Goal: Use online tool/utility: Utilize a website feature to perform a specific function

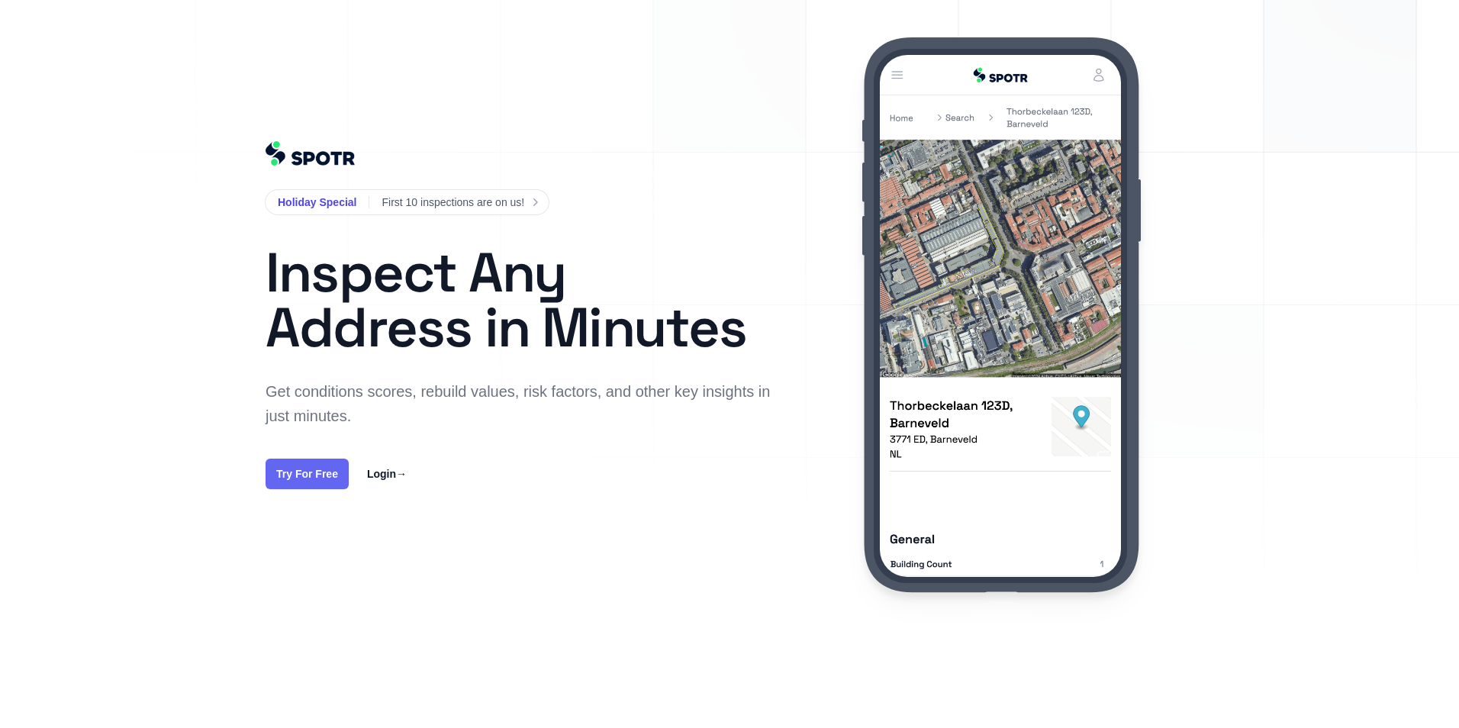
click at [301, 473] on link "Try For Free" at bounding box center [306, 473] width 83 height 31
click at [304, 465] on link "Try For Free" at bounding box center [306, 473] width 83 height 31
click at [374, 471] on link "Login →" at bounding box center [387, 474] width 40 height 18
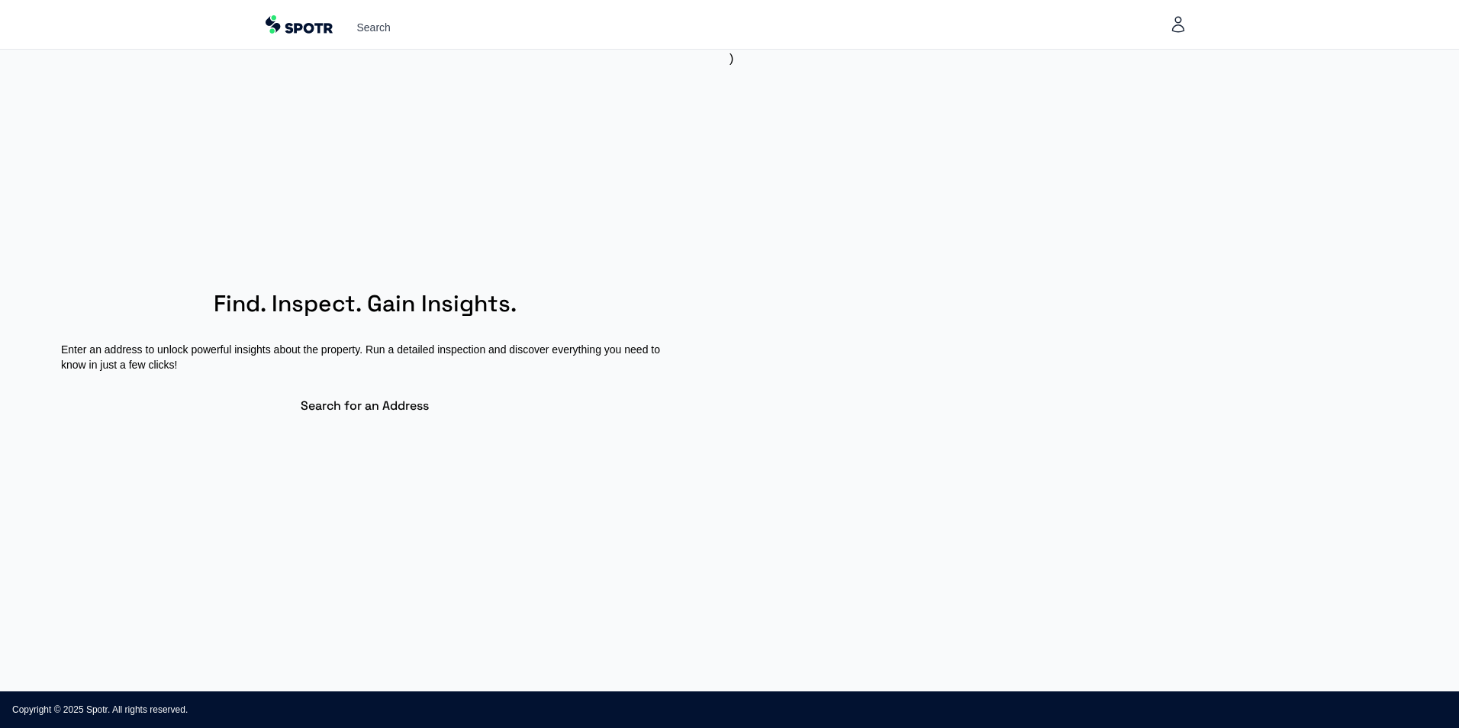
select select "**"
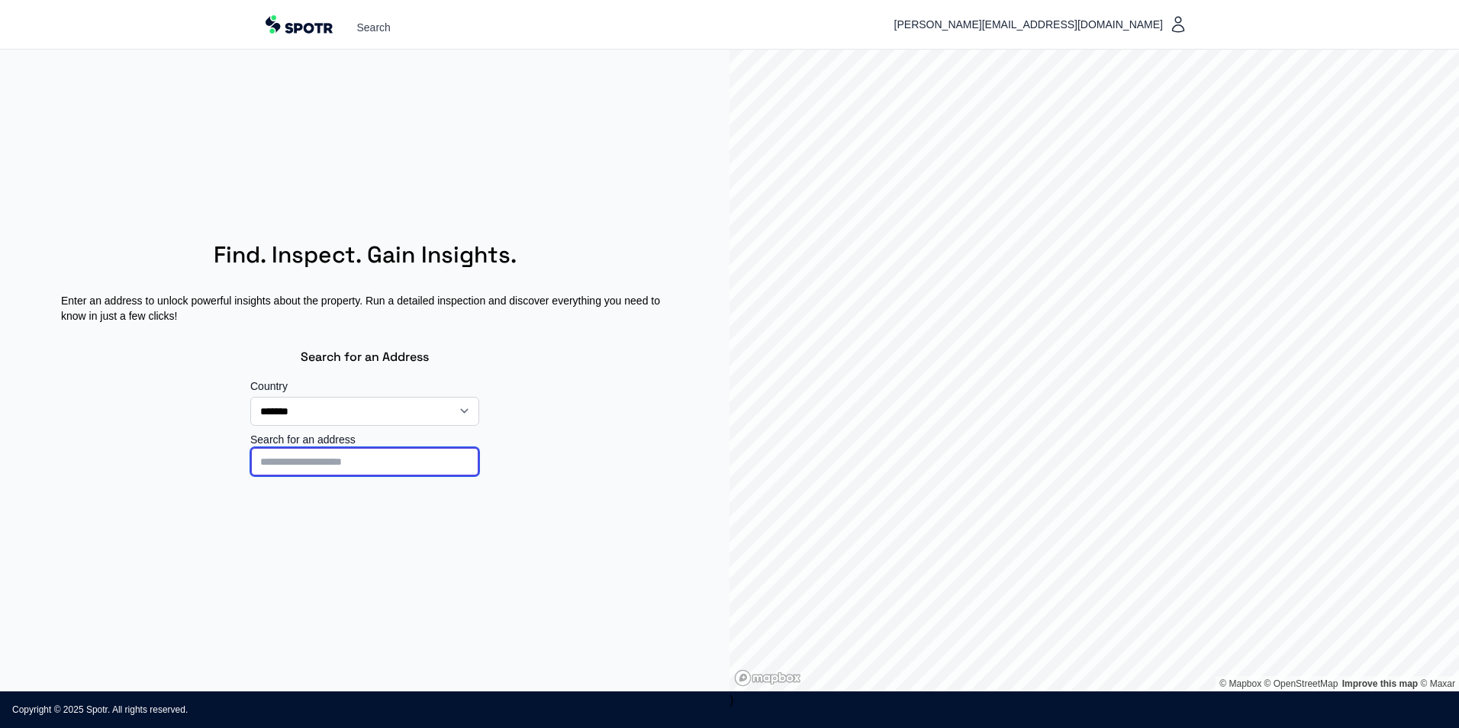
click at [439, 458] on input at bounding box center [364, 461] width 229 height 29
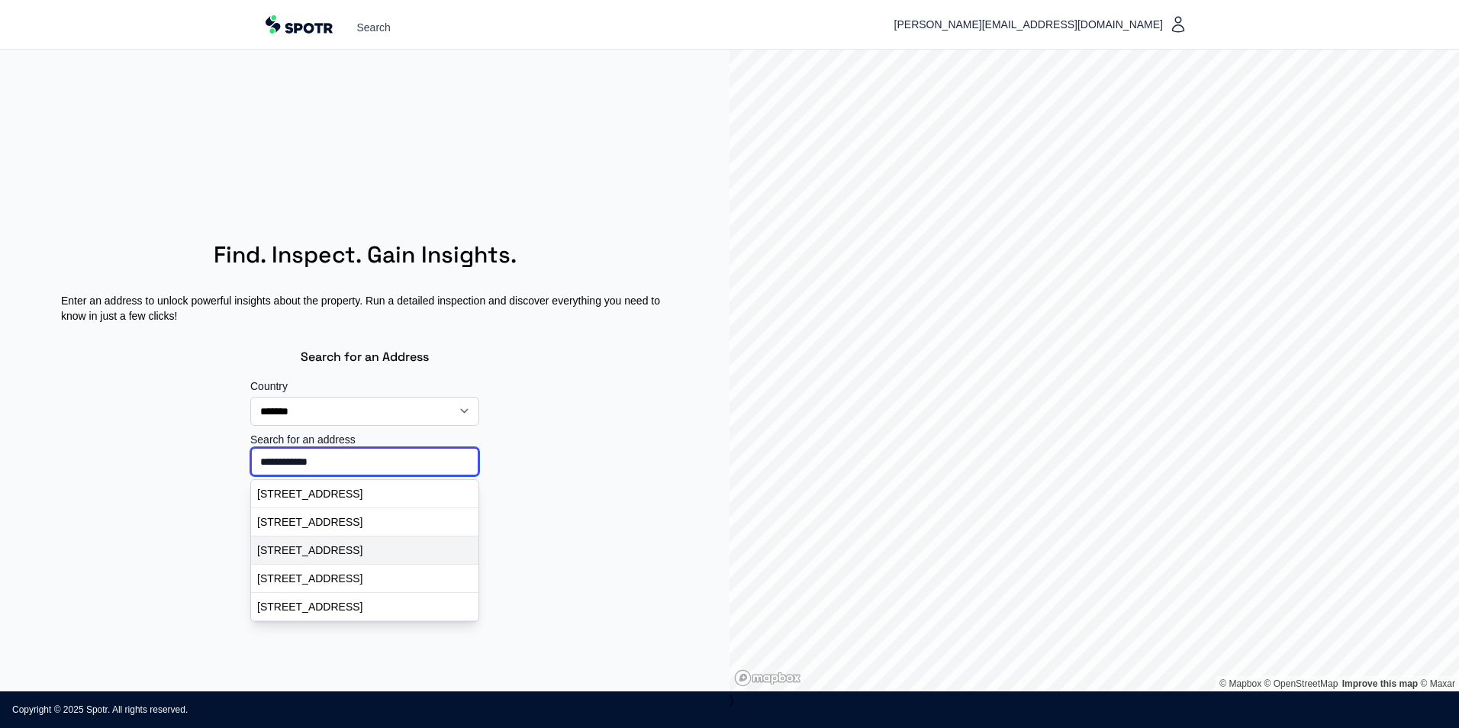
type input "**********"
click at [400, 548] on p "Iepenlaan 14, Wieringerwaard, Nederland" at bounding box center [364, 549] width 215 height 15
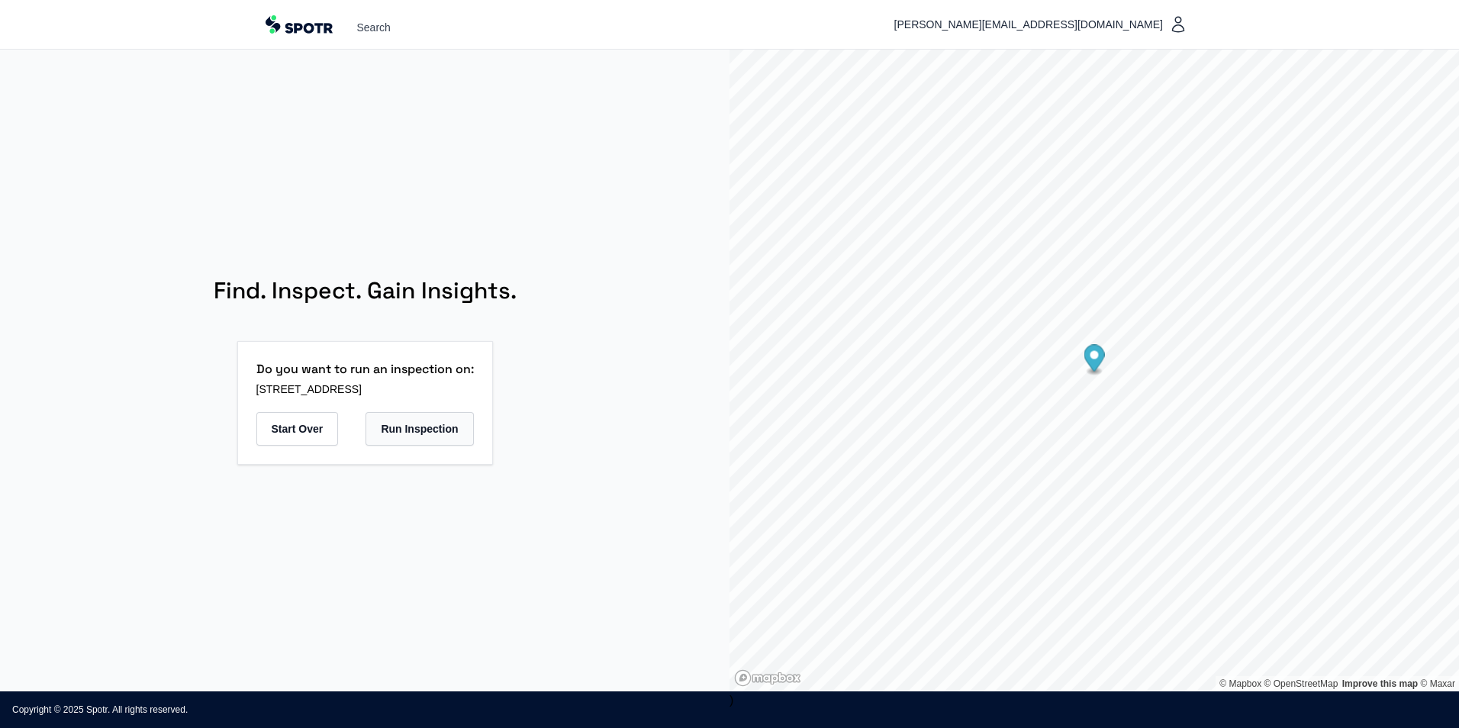
click at [420, 441] on button "Run Inspection" at bounding box center [419, 429] width 108 height 34
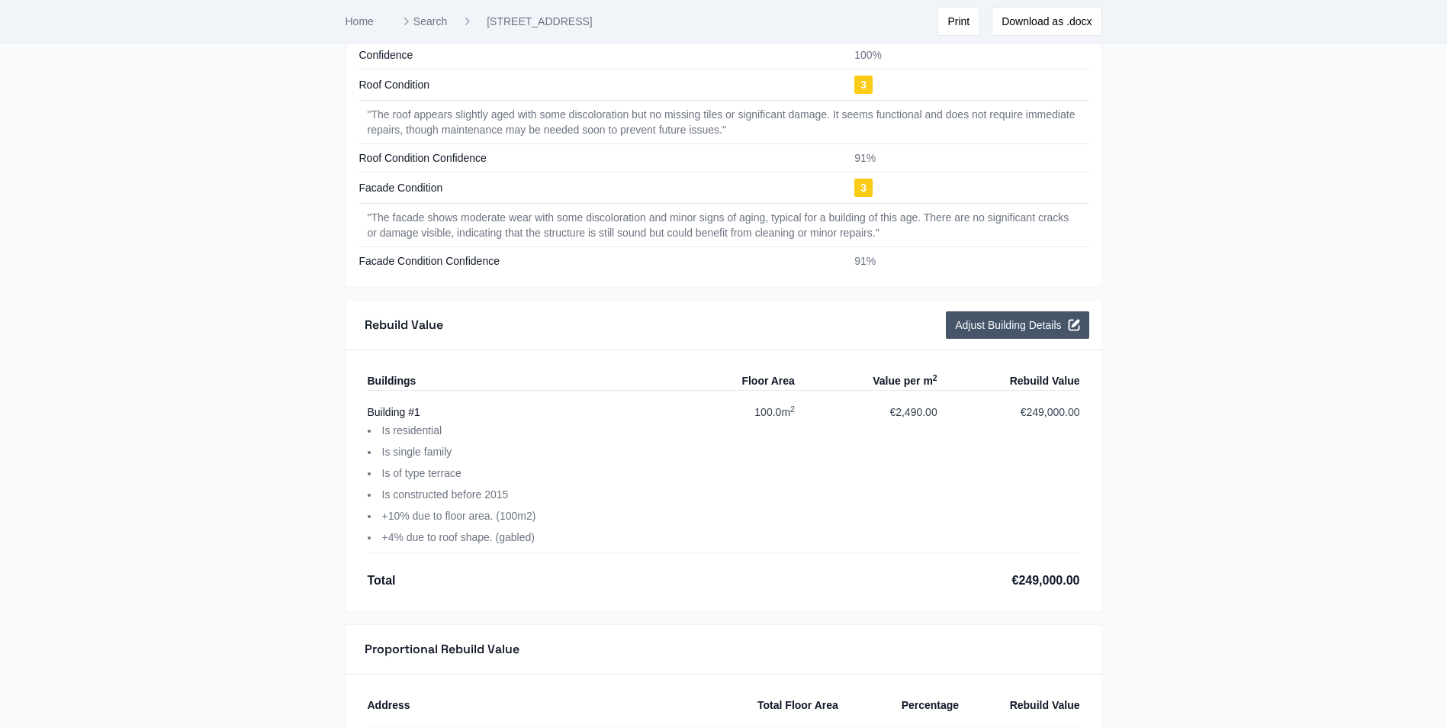
scroll to position [2009, 0]
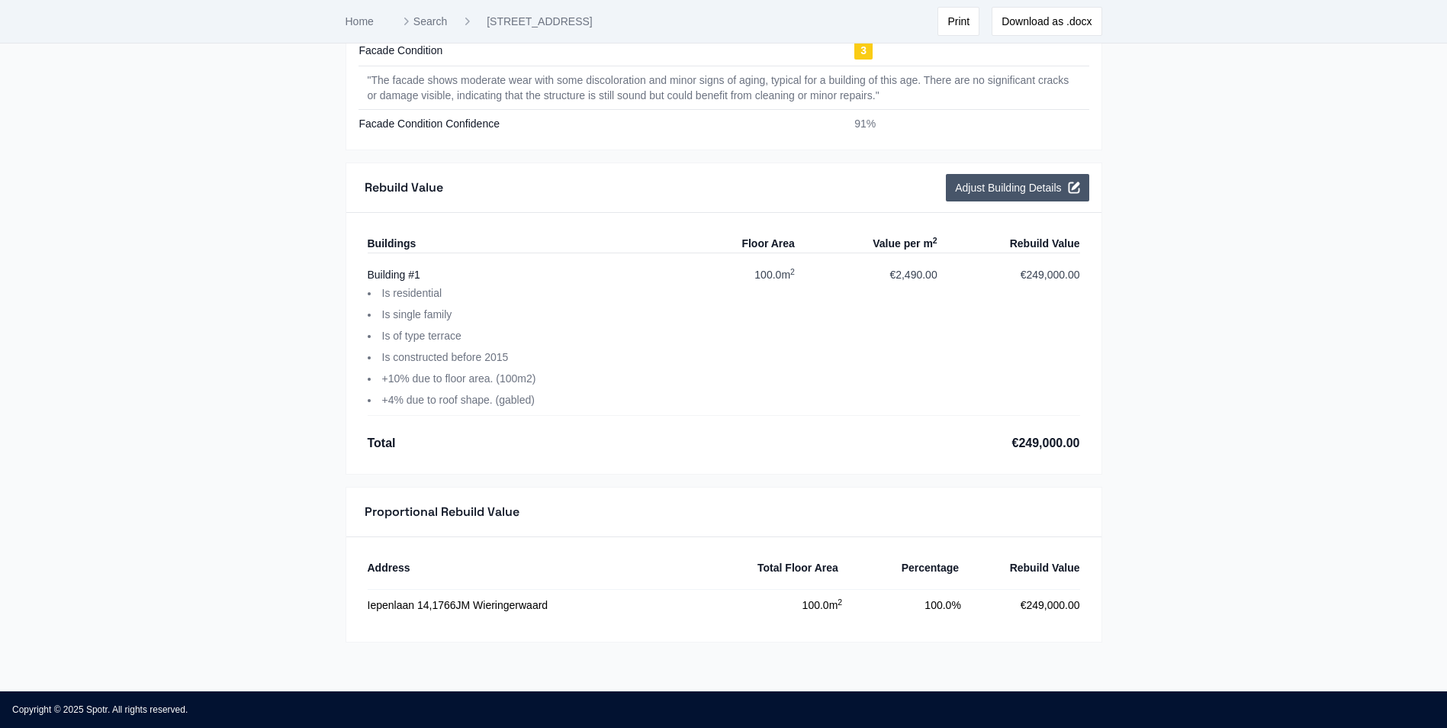
click at [767, 577] on div "Address Total Floor Area Percentage Rebuild Value Iepenlaan 14 , 1766JM Wiering…" at bounding box center [724, 589] width 713 height 62
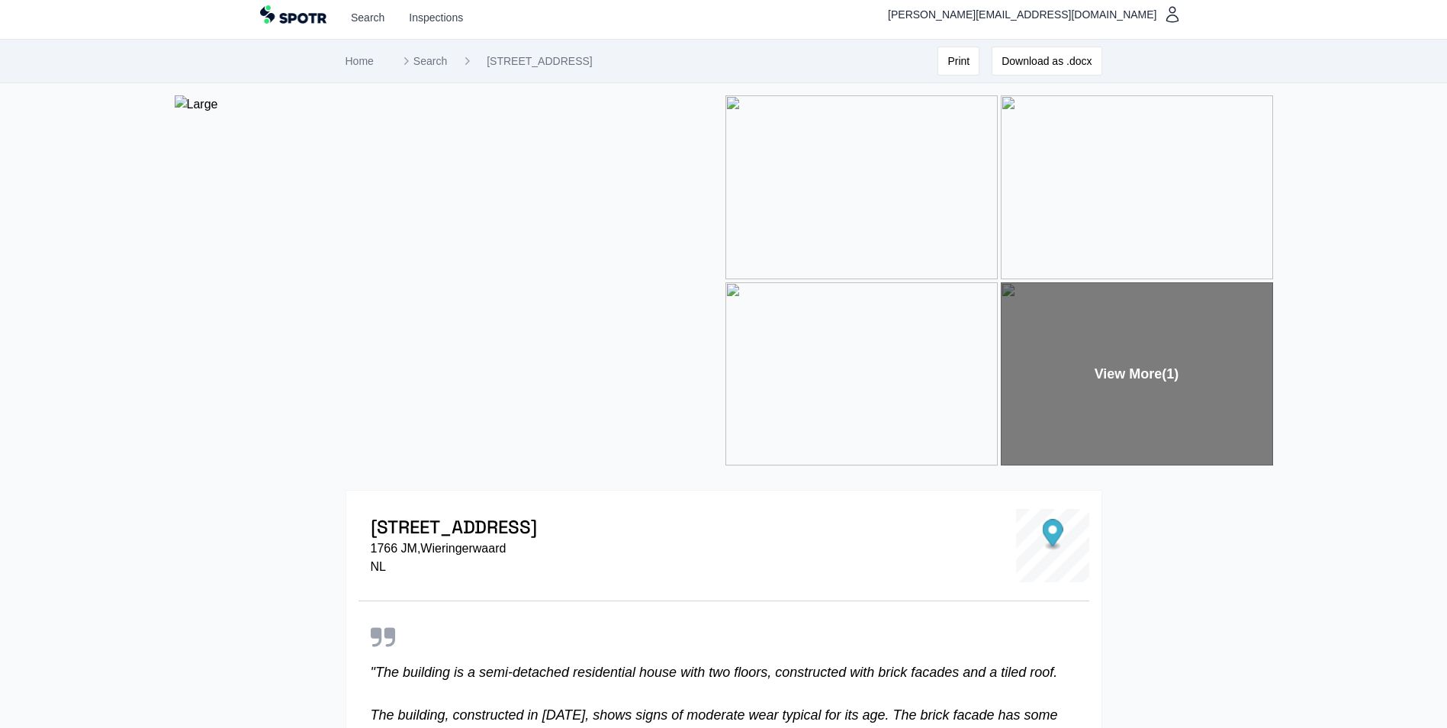
scroll to position [0, 0]
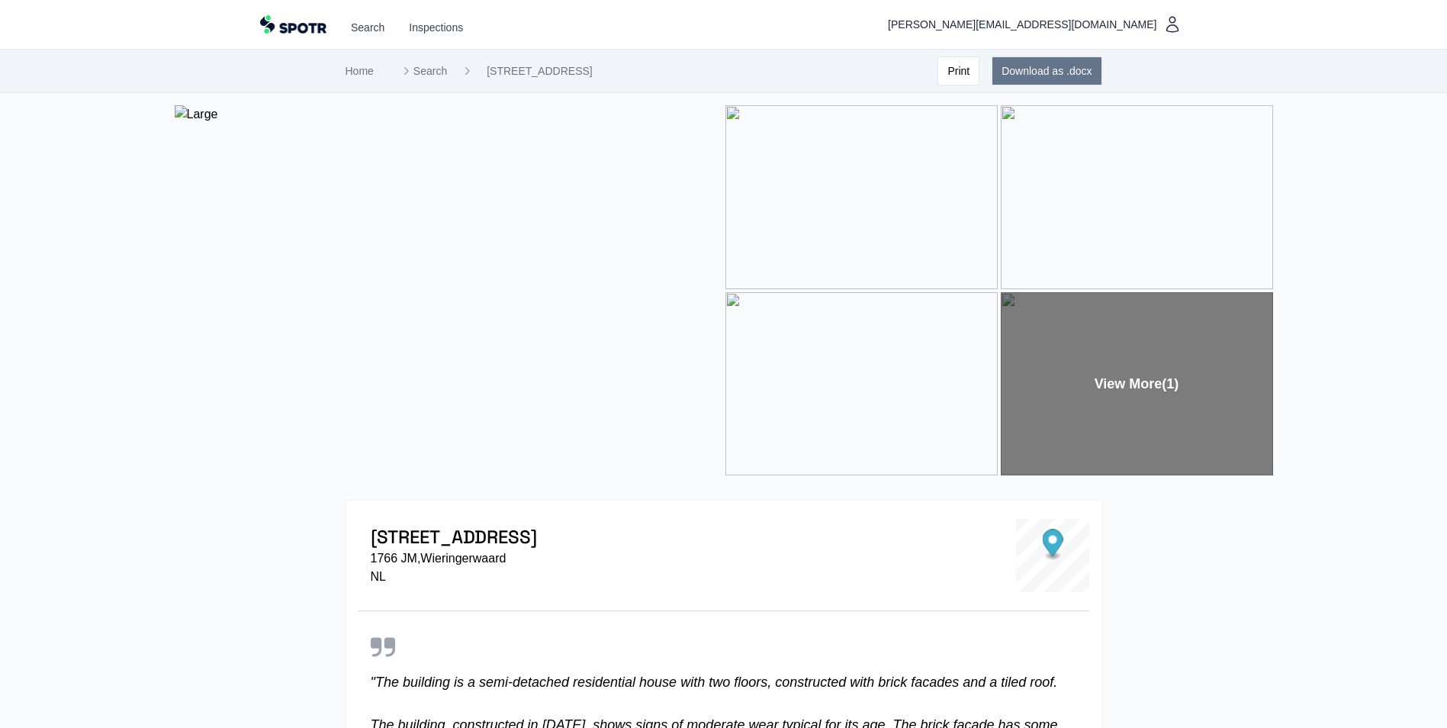
click at [1073, 69] on button "Download as .docx" at bounding box center [1047, 70] width 110 height 29
